Goal: Obtain resource: Download file/media

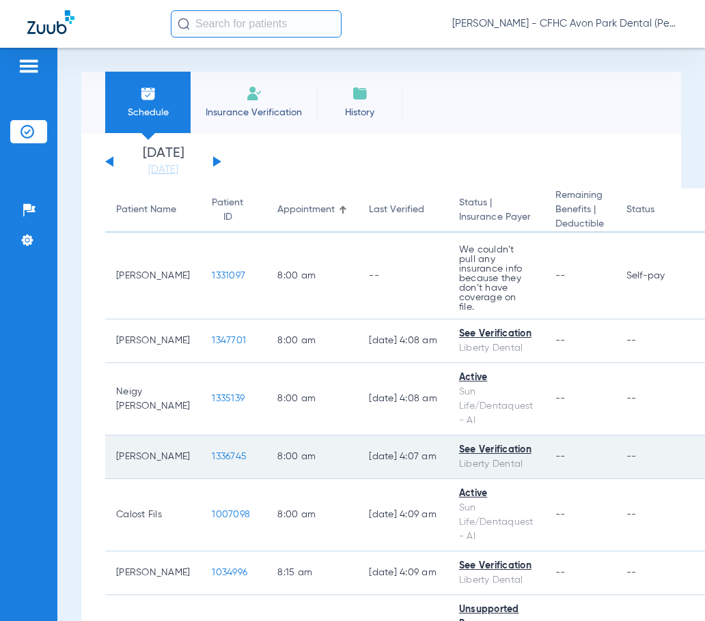
click at [206, 441] on td "1336745" at bounding box center [234, 458] width 66 height 44
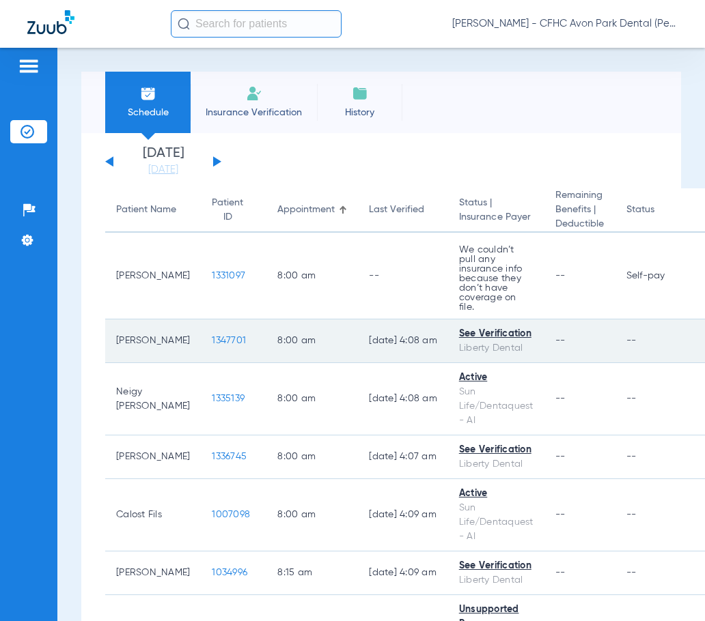
click at [212, 336] on span "1347701" at bounding box center [229, 341] width 34 height 10
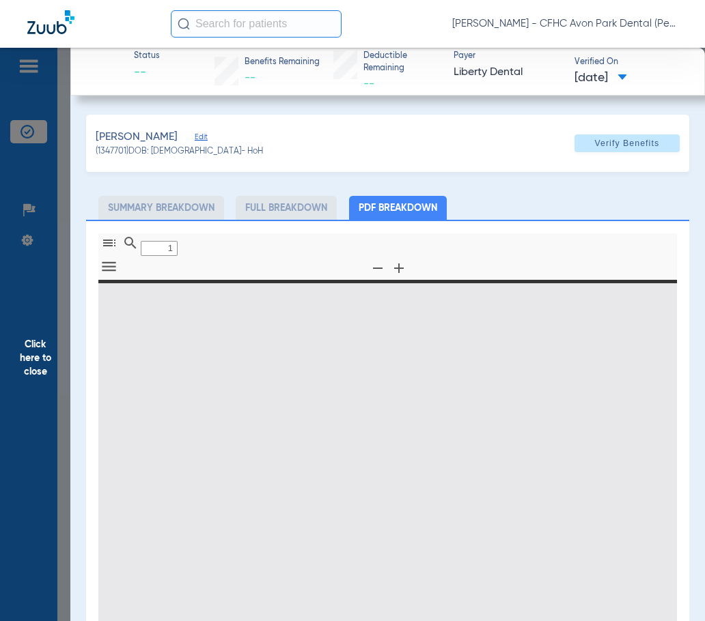
type input "0"
select select "page-width"
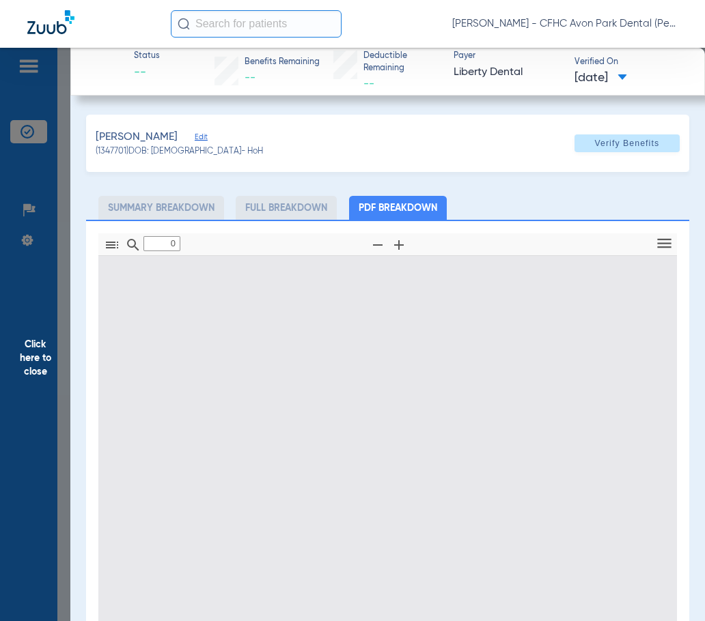
type input "1"
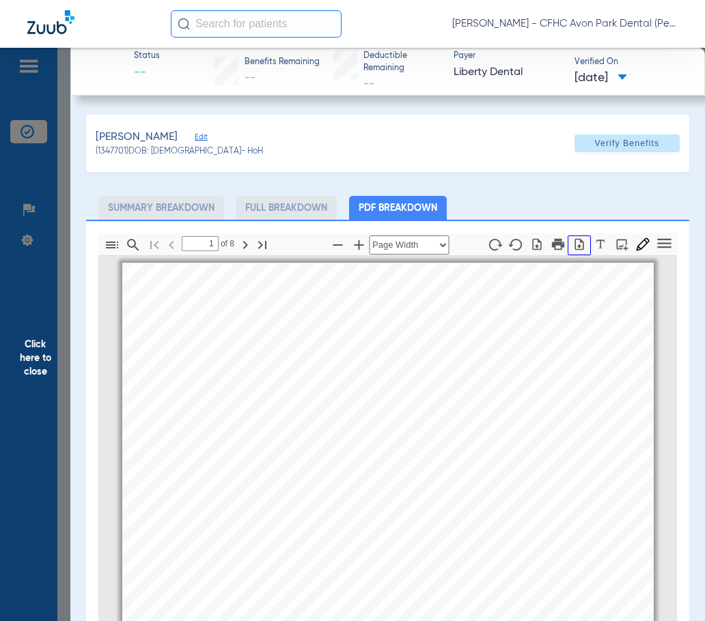
click at [572, 249] on icon "button" at bounding box center [579, 245] width 14 height 14
click at [27, 361] on span "Click here to close" at bounding box center [35, 358] width 70 height 621
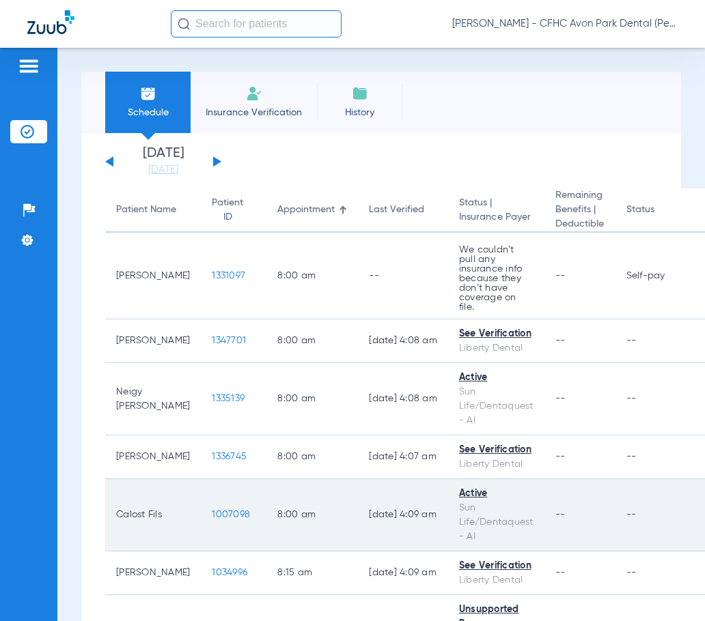
click at [212, 510] on span "1007098" at bounding box center [231, 515] width 38 height 10
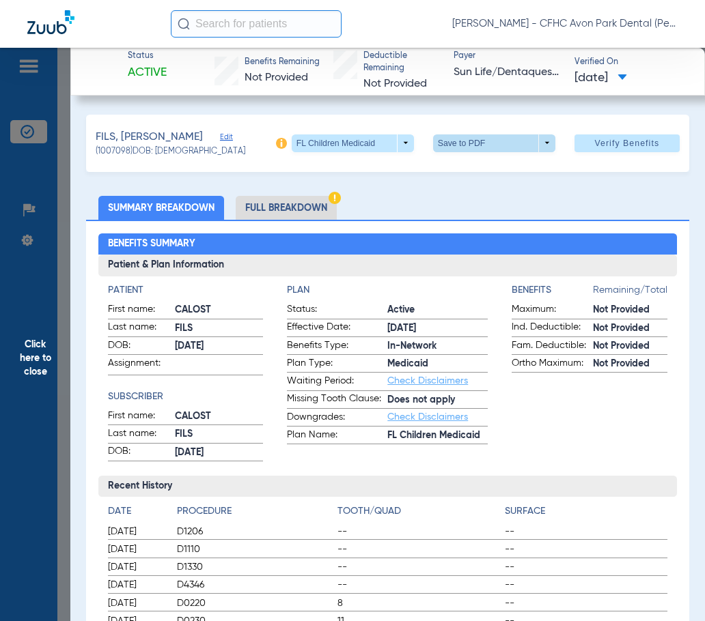
click at [460, 147] on span at bounding box center [494, 144] width 122 height 18
click at [469, 175] on button "insert_drive_file Save to PDF" at bounding box center [474, 169] width 103 height 27
click at [42, 356] on span "Click here to close" at bounding box center [35, 358] width 70 height 621
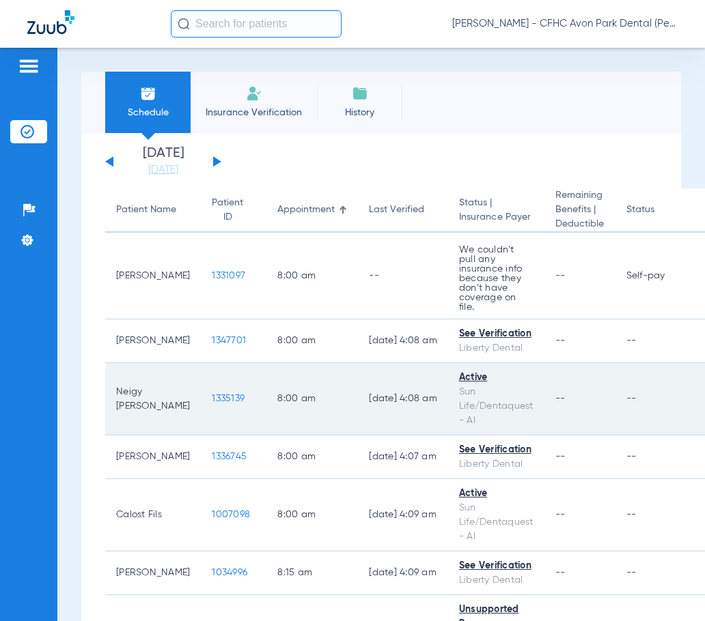
click at [205, 382] on td "1335139" at bounding box center [234, 399] width 66 height 72
